Goal: Information Seeking & Learning: Learn about a topic

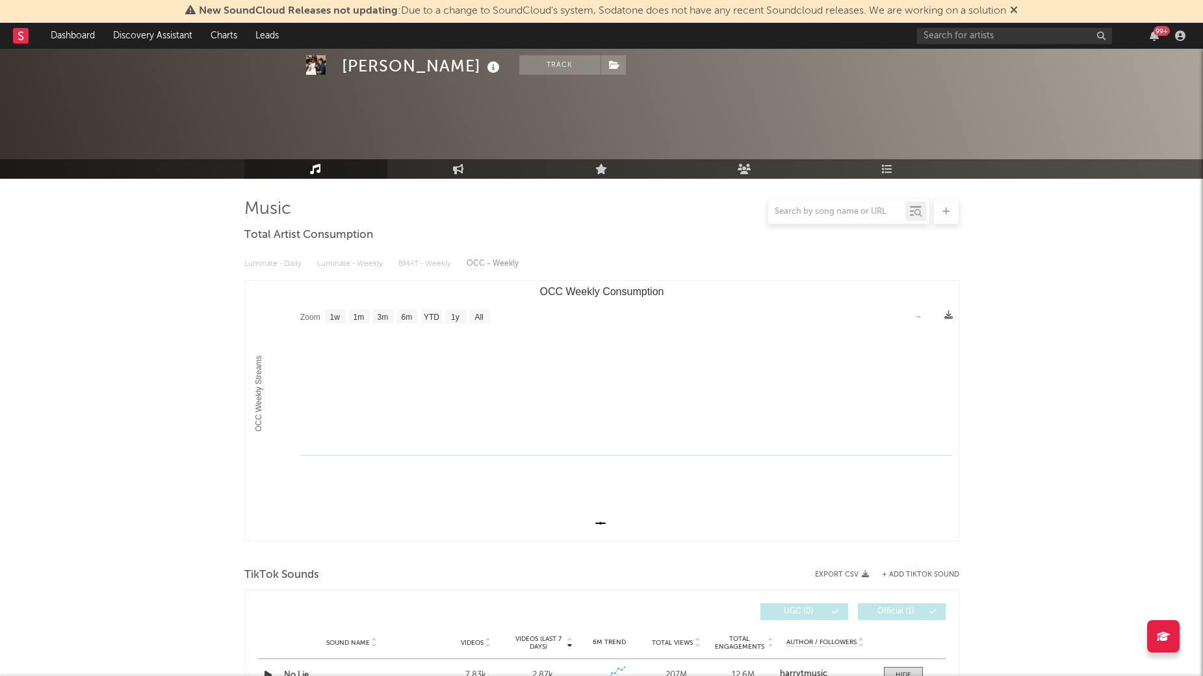
select select "1w"
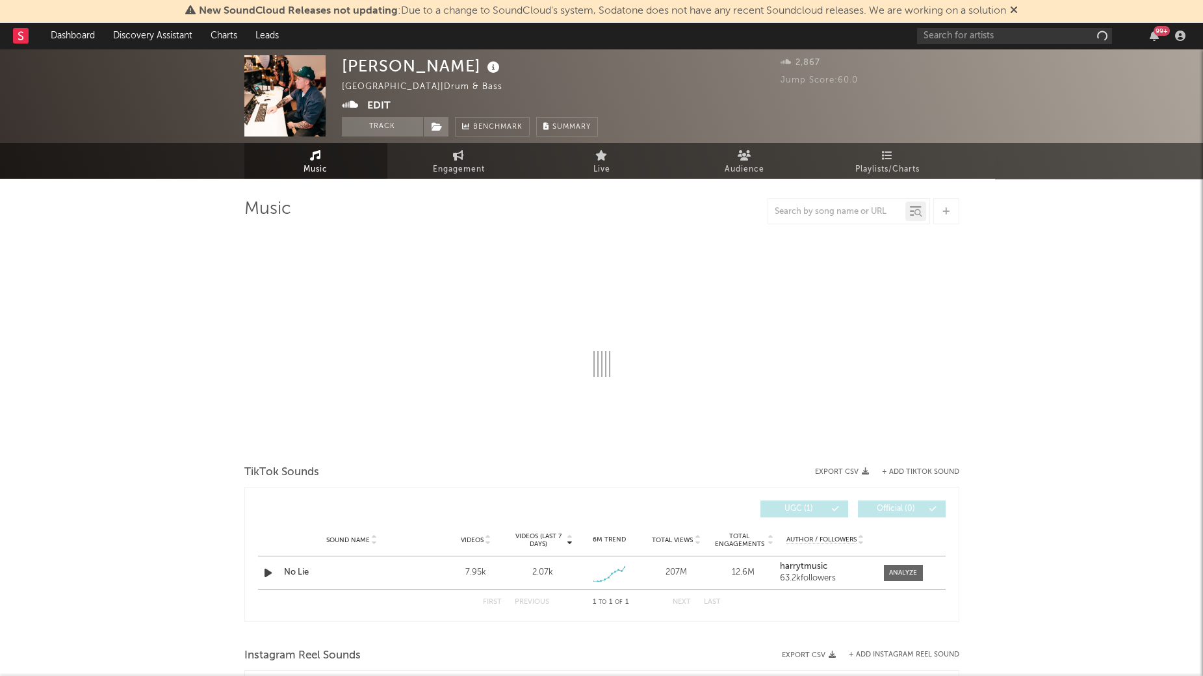
select select "1w"
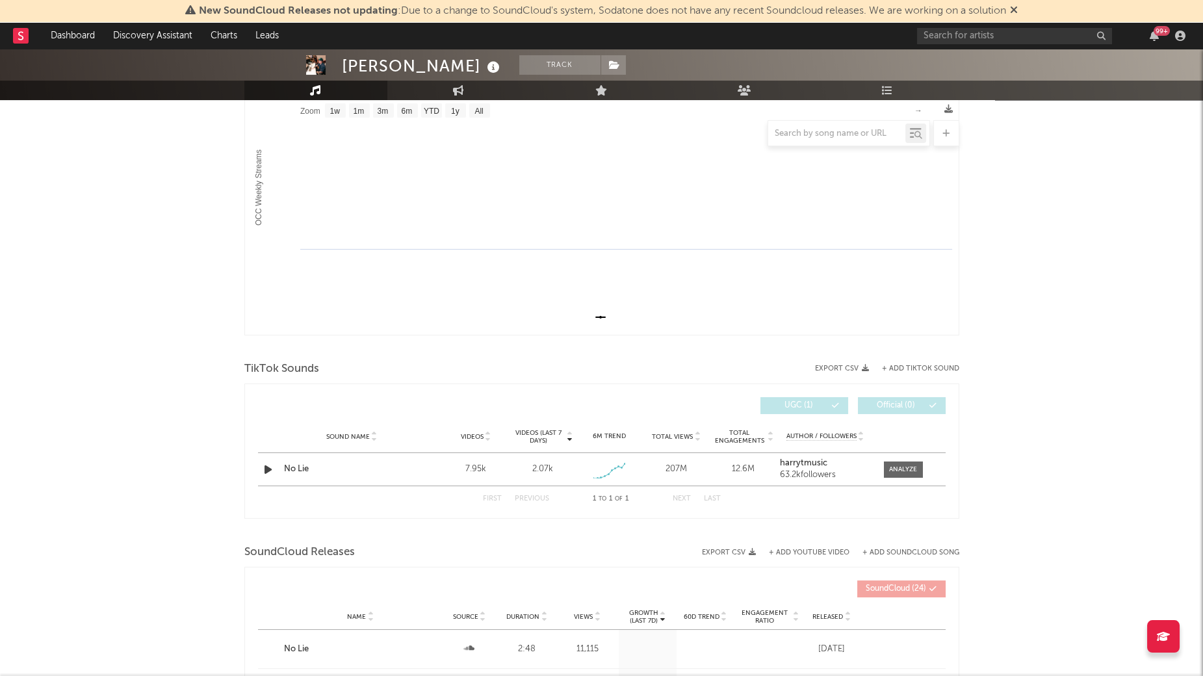
scroll to position [209, 0]
click at [897, 467] on div at bounding box center [903, 467] width 28 height 10
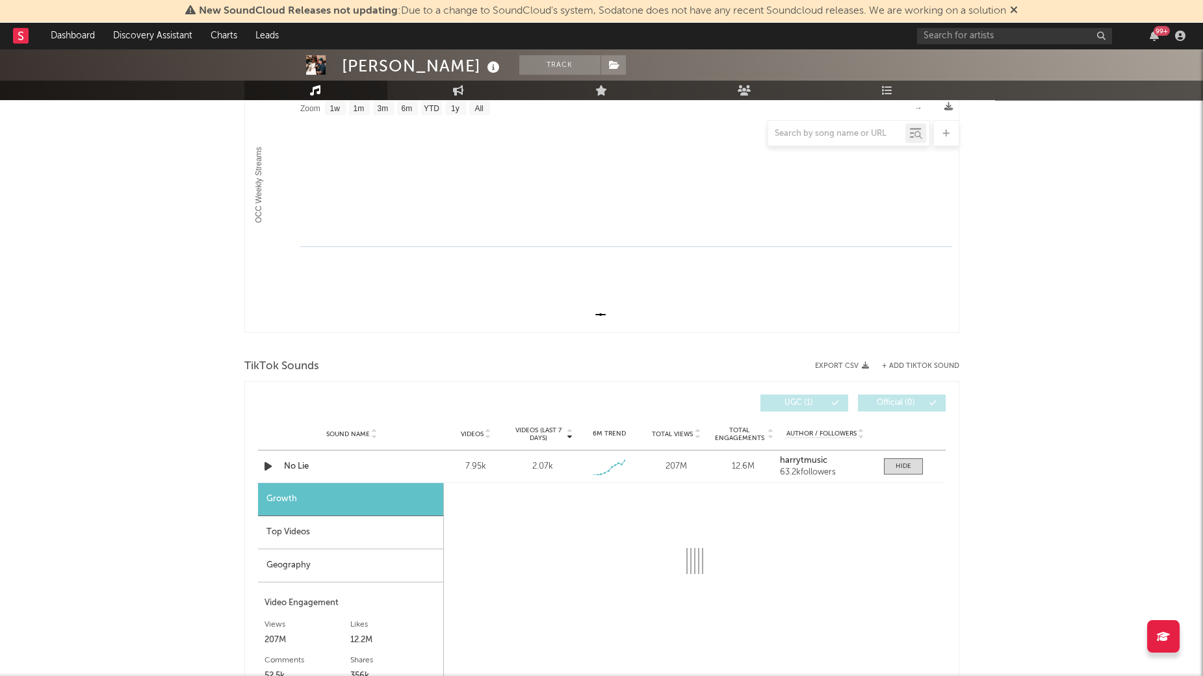
click at [328, 534] on div "Top Videos" at bounding box center [350, 532] width 185 height 33
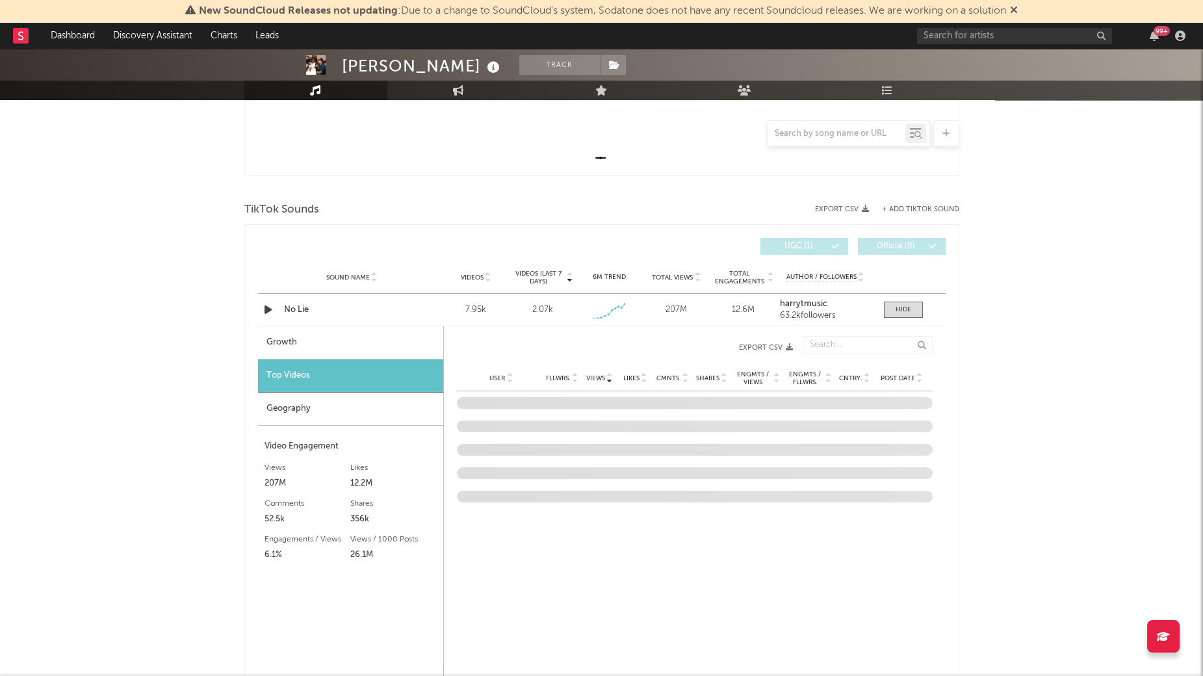
scroll to position [373, 0]
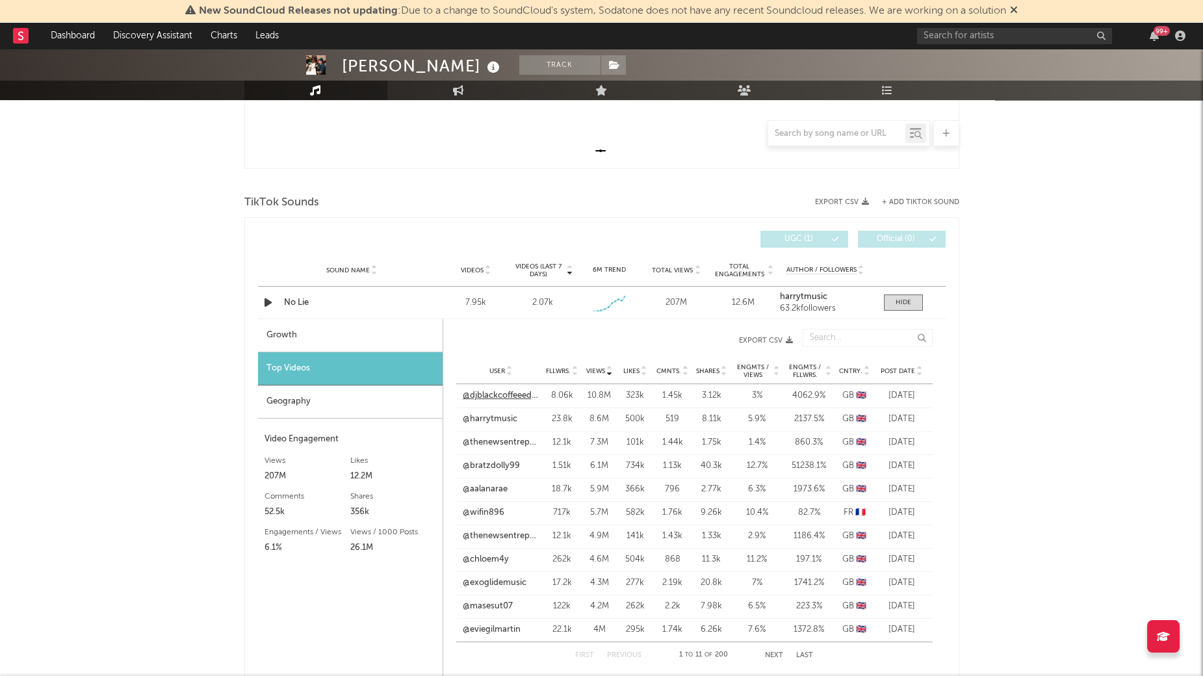
click at [500, 391] on link "@djblackcoffeeedits" at bounding box center [501, 395] width 77 height 13
